Goal: Task Accomplishment & Management: Manage account settings

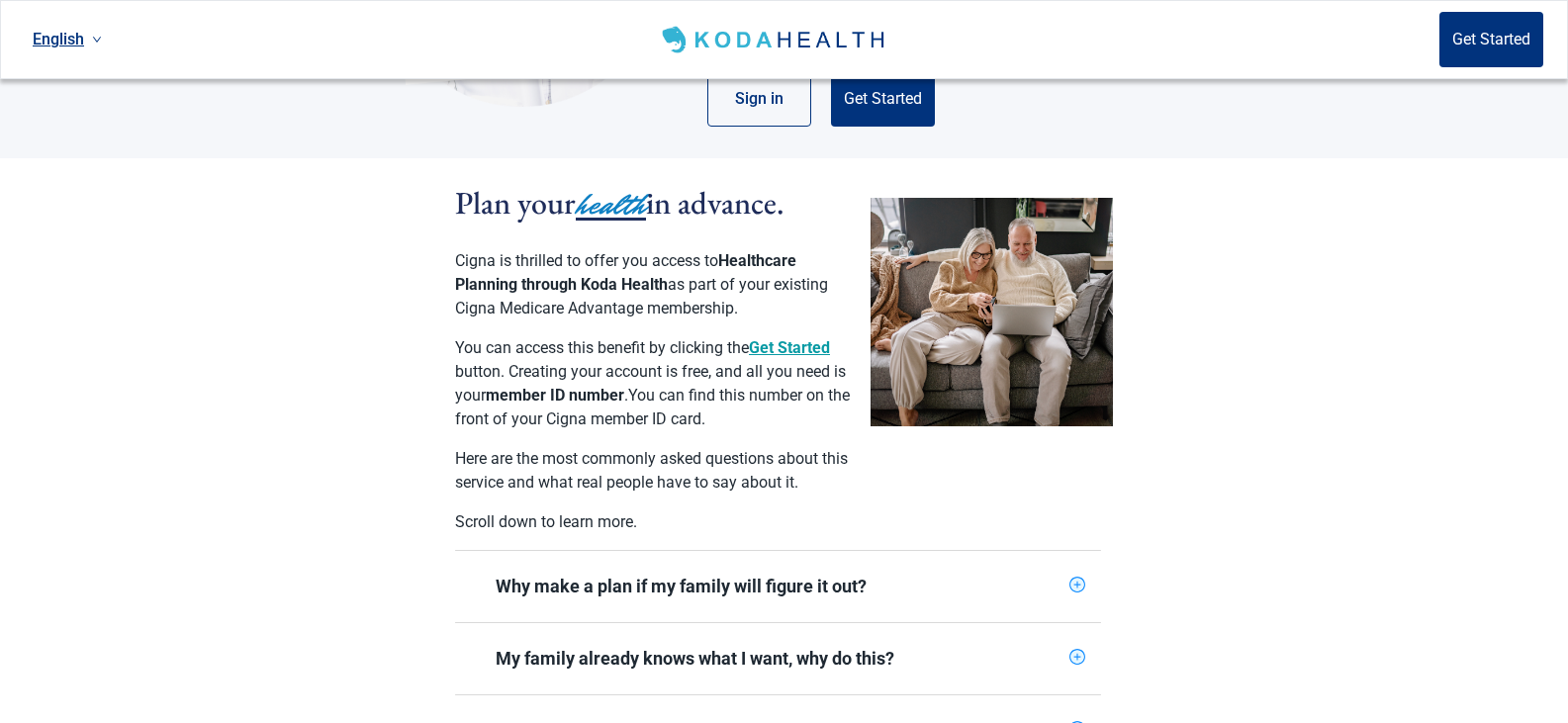
scroll to position [350, 0]
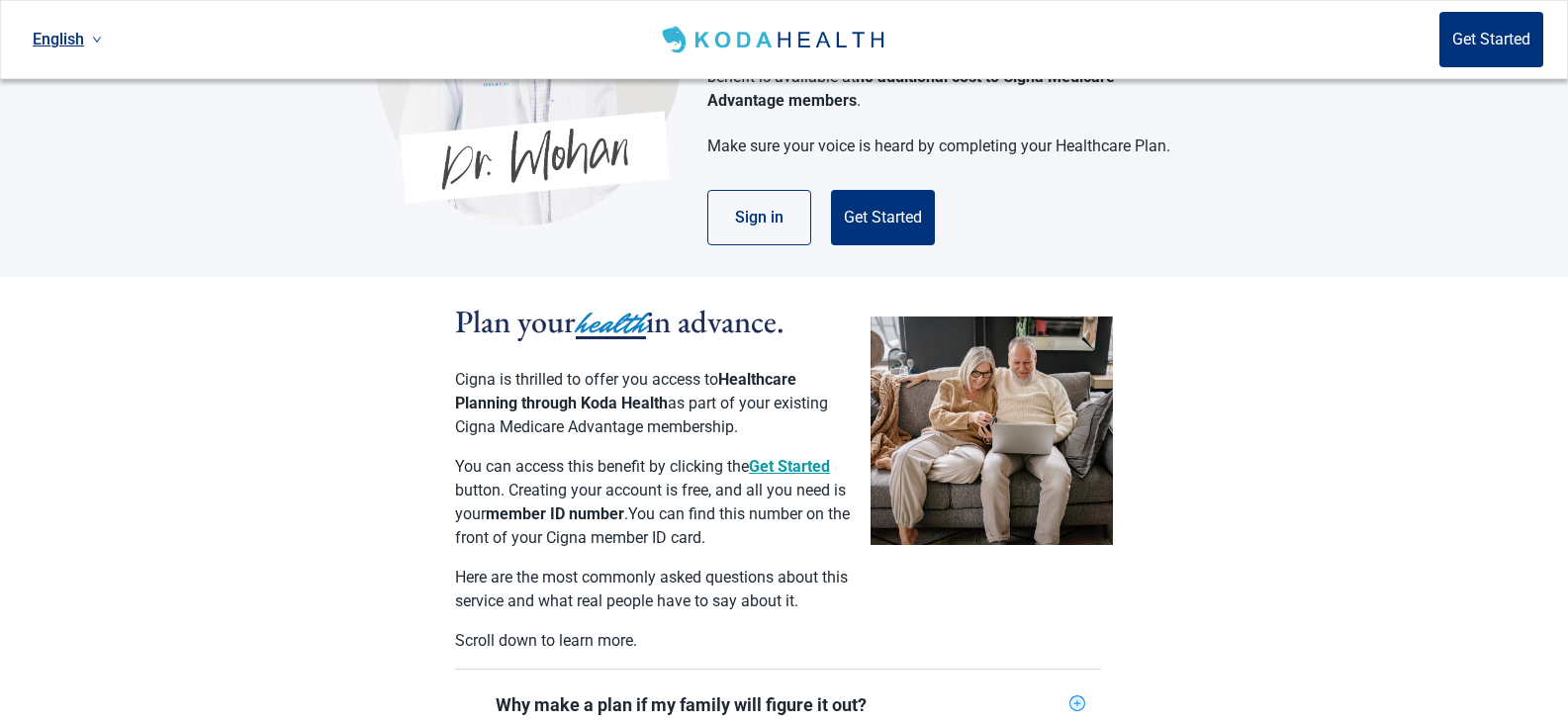
click at [791, 210] on button "Sign in" at bounding box center [759, 218] width 104 height 56
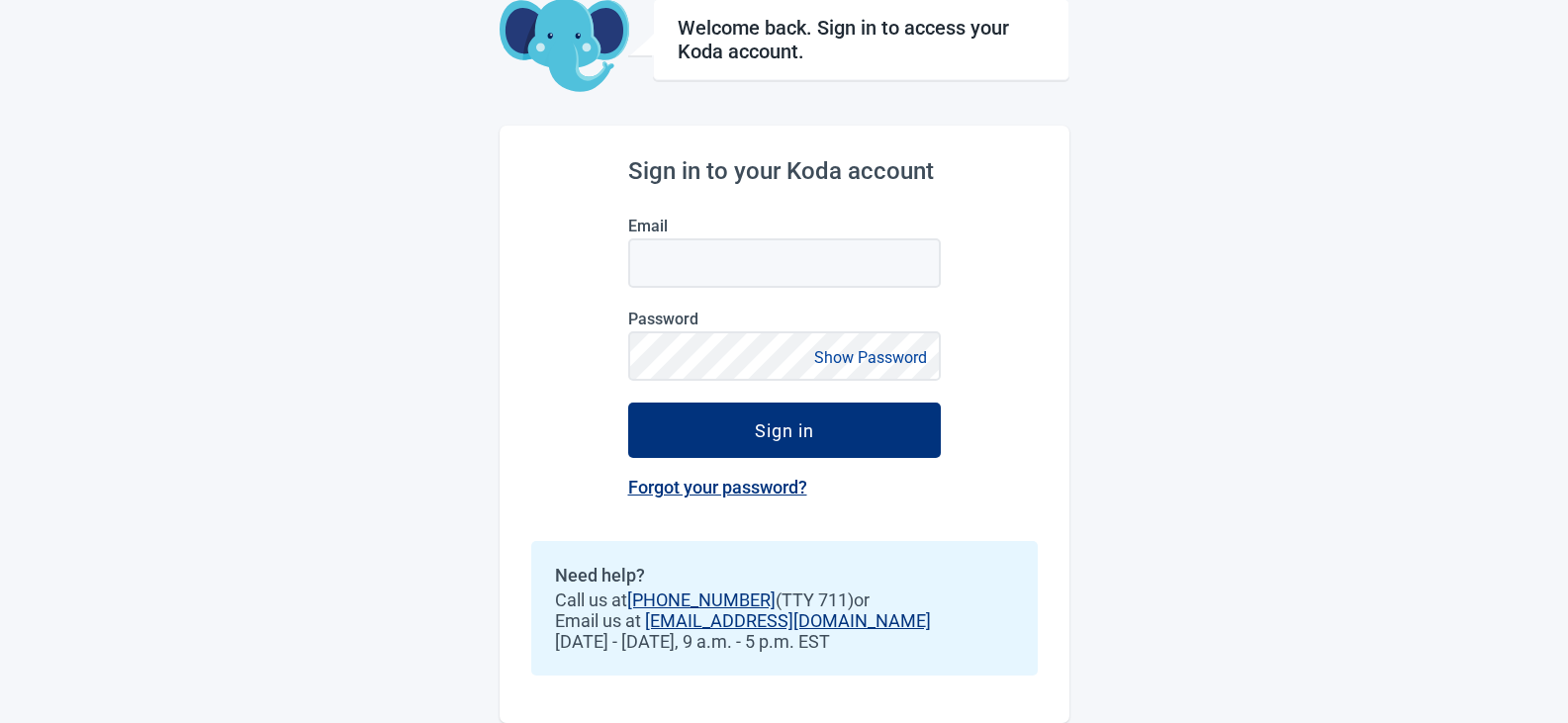
scroll to position [109, 0]
click at [725, 259] on input "Email" at bounding box center [785, 263] width 313 height 50
type input "[EMAIL_ADDRESS][DOMAIN_NAME]"
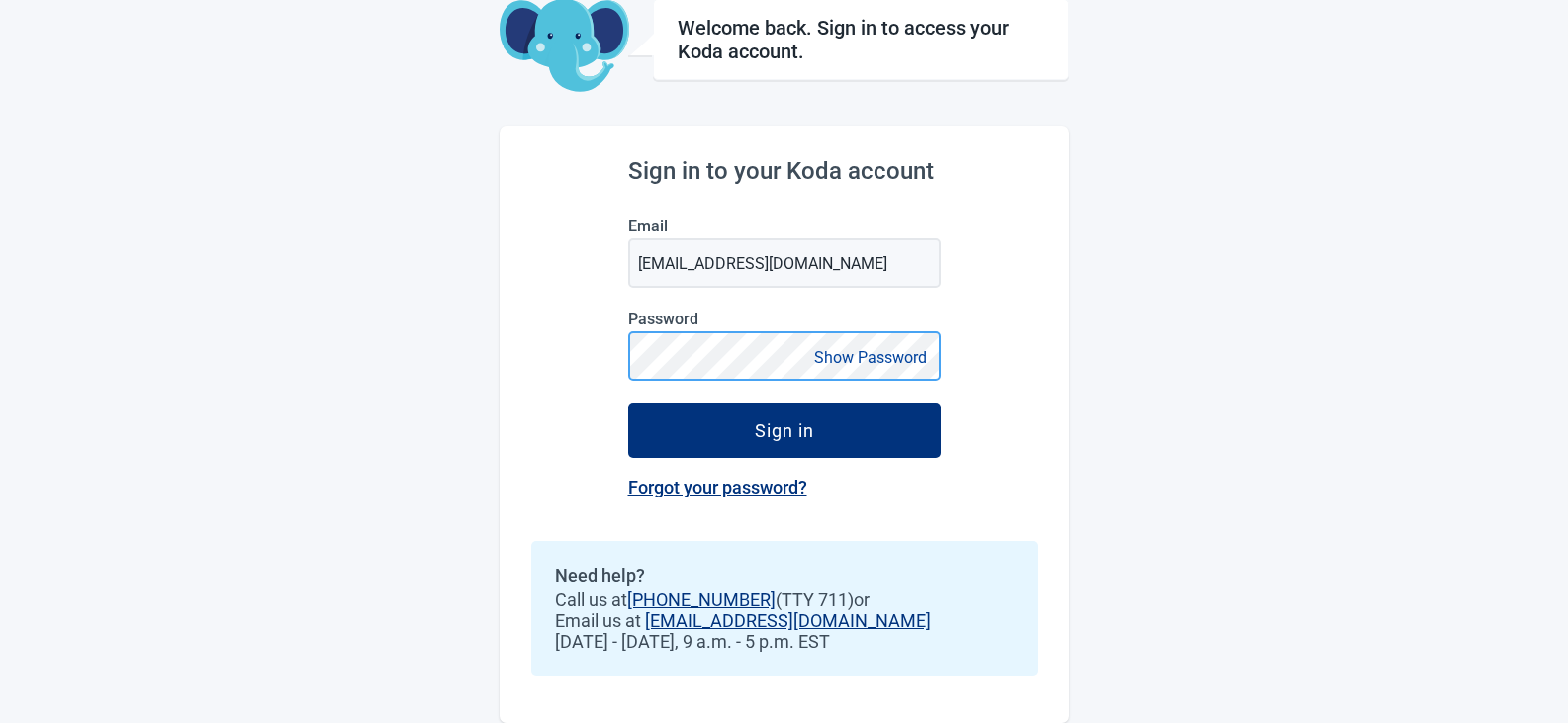
scroll to position [0, 0]
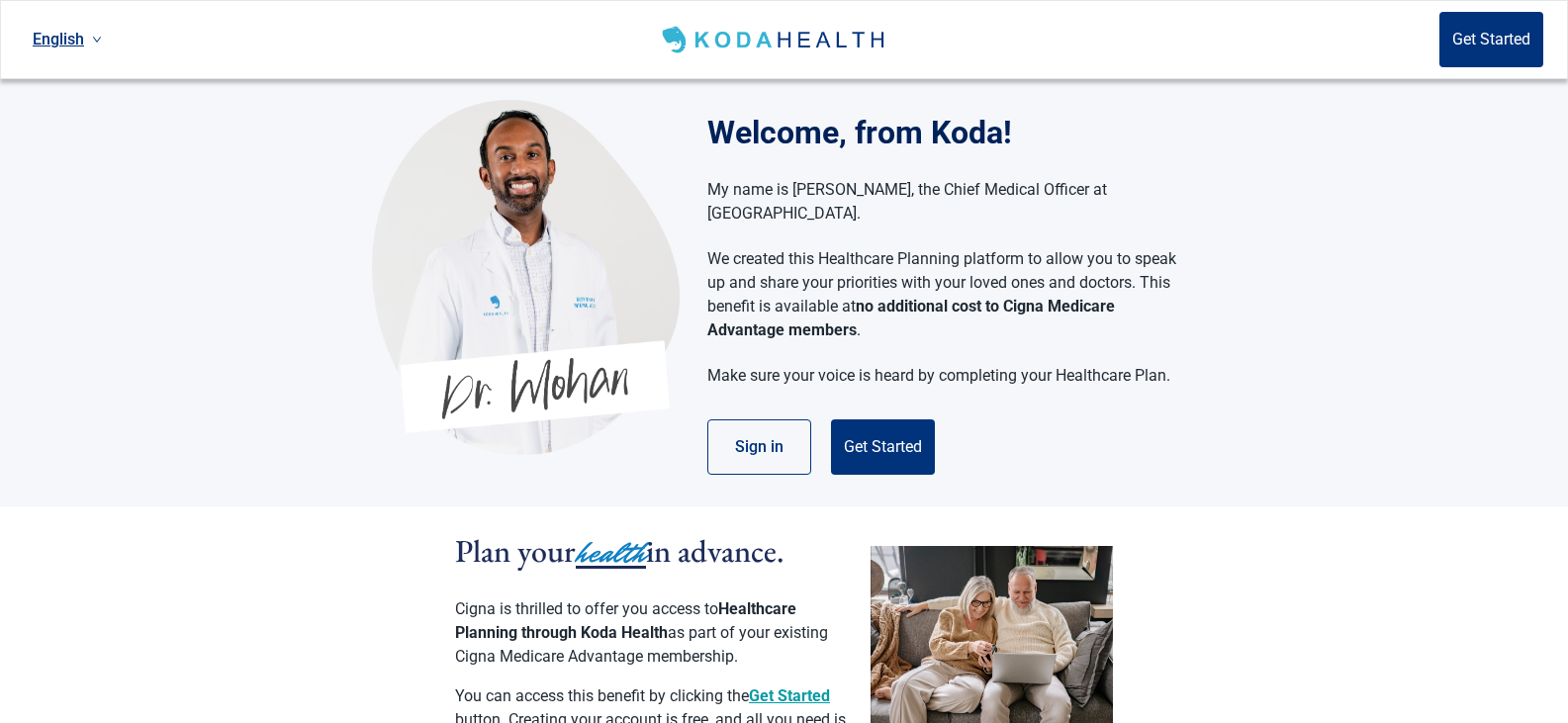
scroll to position [229, 0]
